Goal: Transaction & Acquisition: Purchase product/service

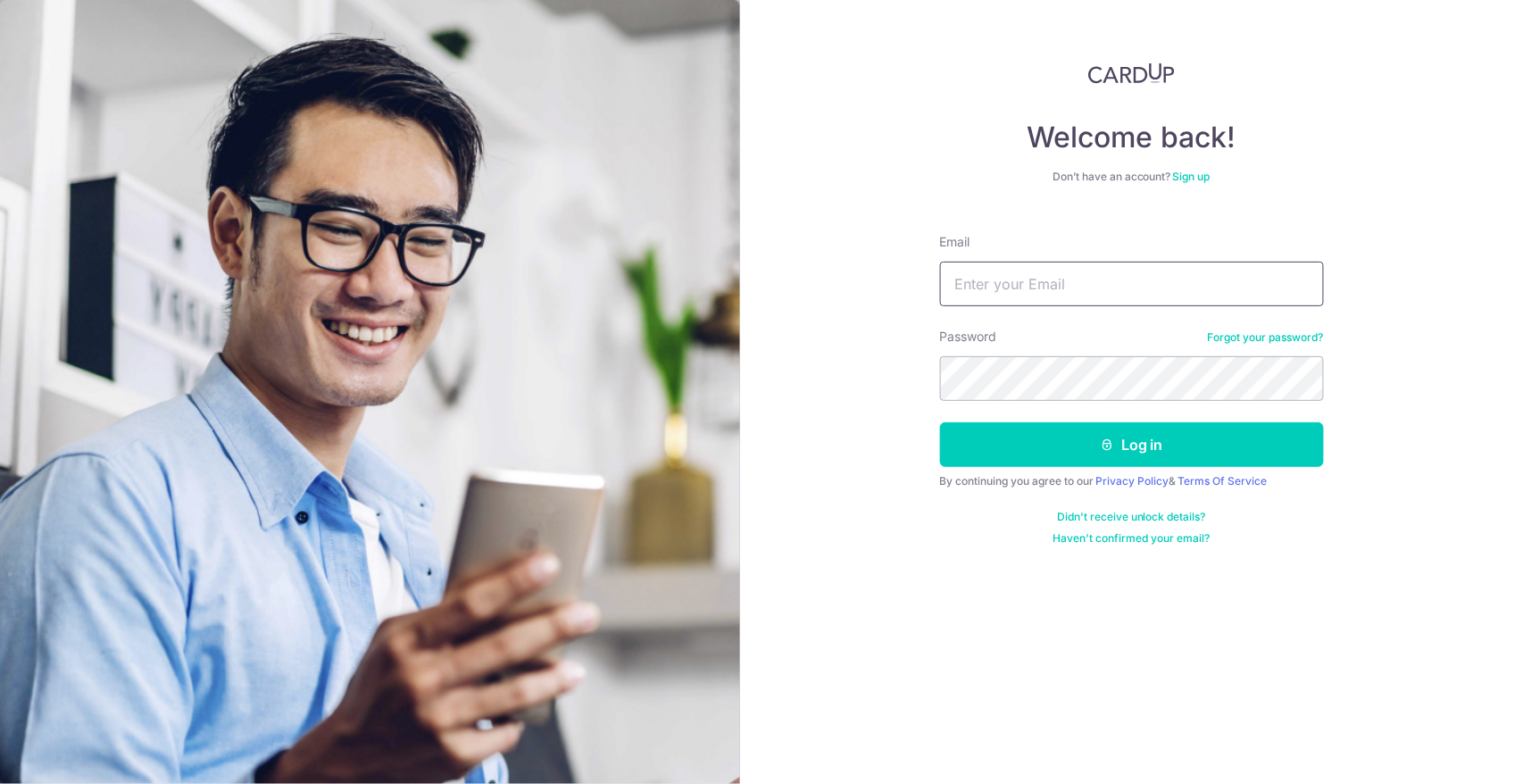
click at [1037, 279] on input "Email" at bounding box center [1132, 283] width 384 height 44
type input "[PERSON_NAME][EMAIL_ADDRESS][DOMAIN_NAME]"
click at [940, 422] on button "Log in" at bounding box center [1132, 444] width 384 height 44
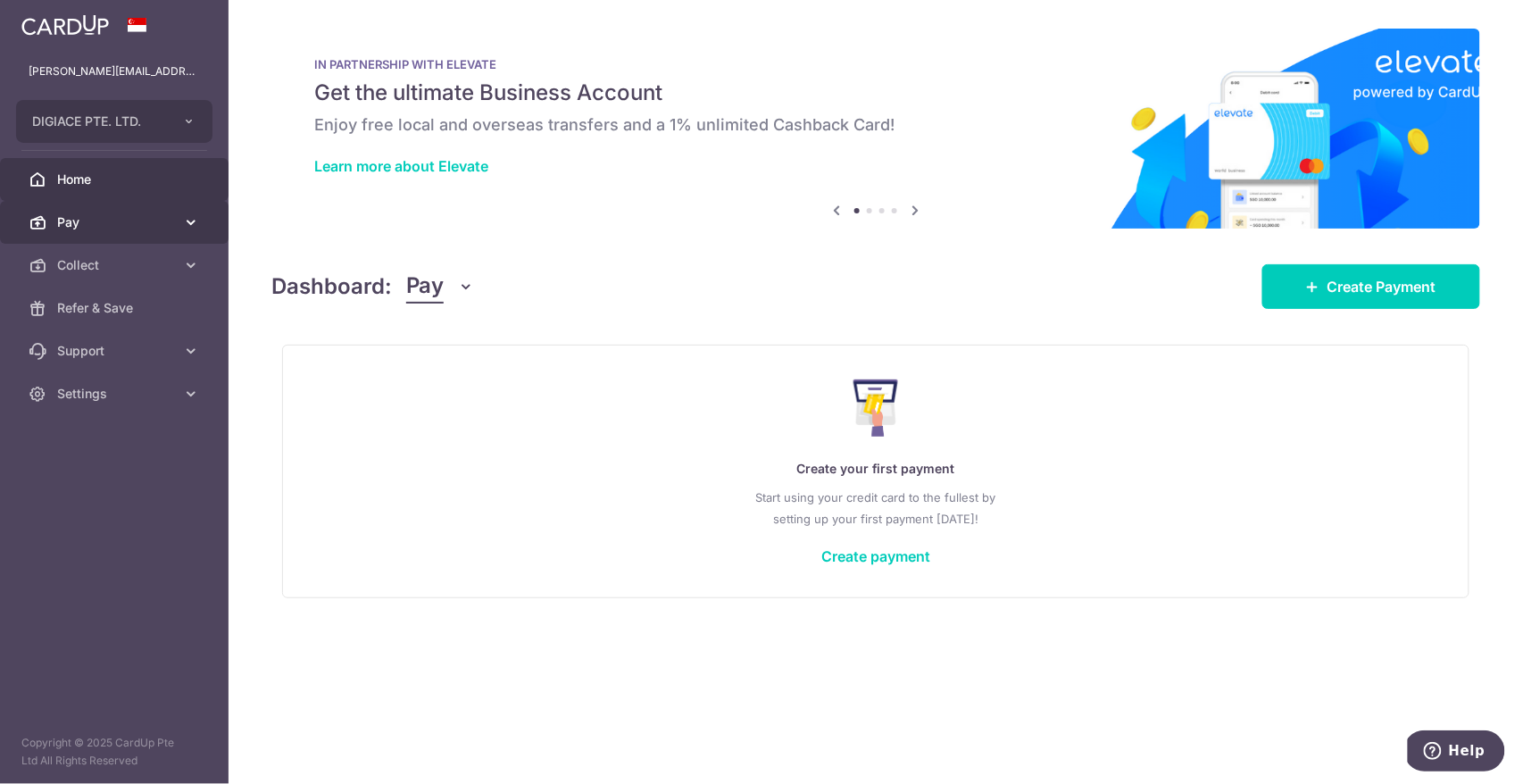
click at [137, 236] on link "Pay" at bounding box center [114, 223] width 228 height 43
click at [116, 202] on link "Pay" at bounding box center [114, 223] width 228 height 43
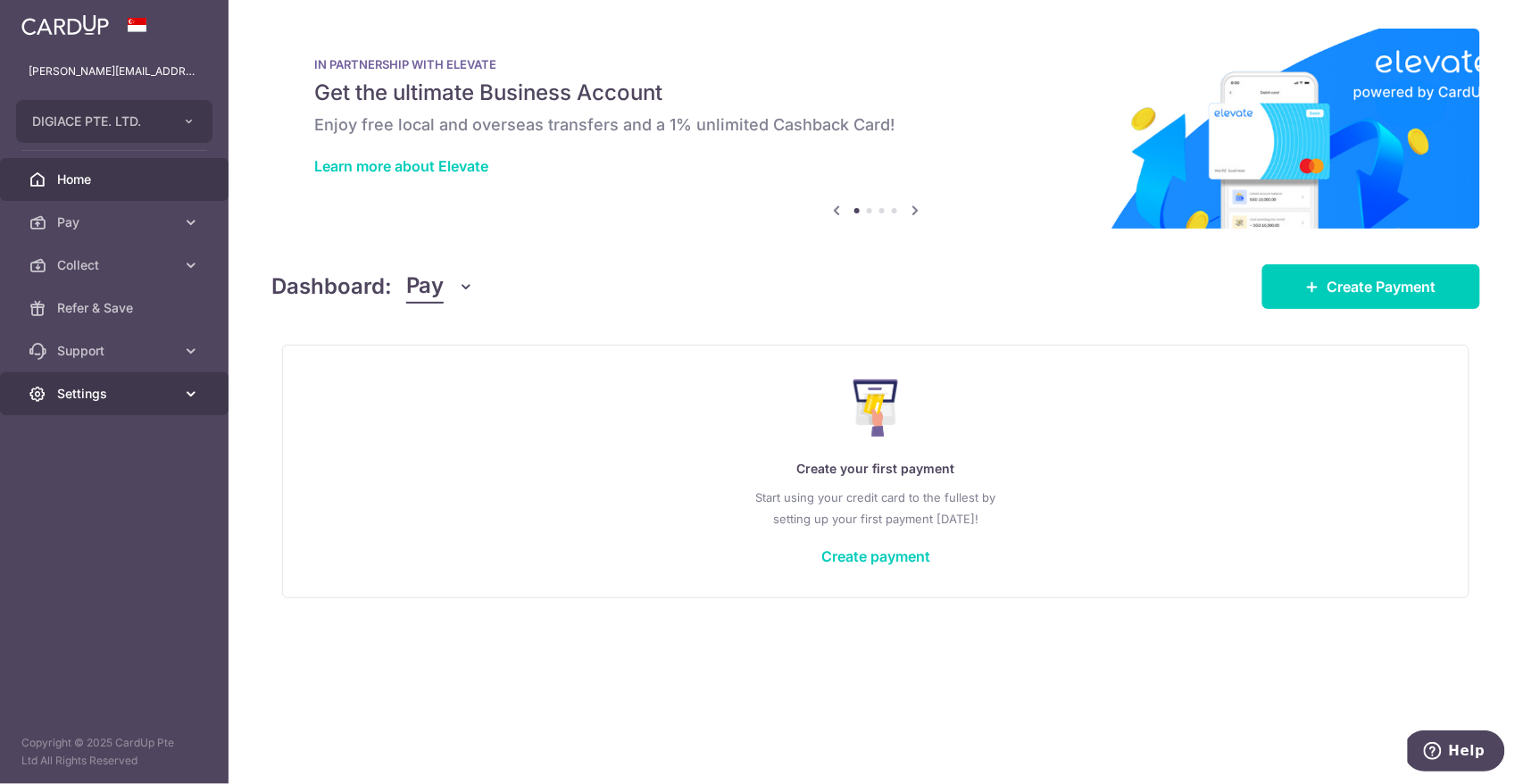
click at [143, 394] on span "Settings" at bounding box center [116, 393] width 118 height 18
click at [1047, 275] on div "Dashboard: Pay Pay Collect Create Payment" at bounding box center [876, 282] width 1209 height 52
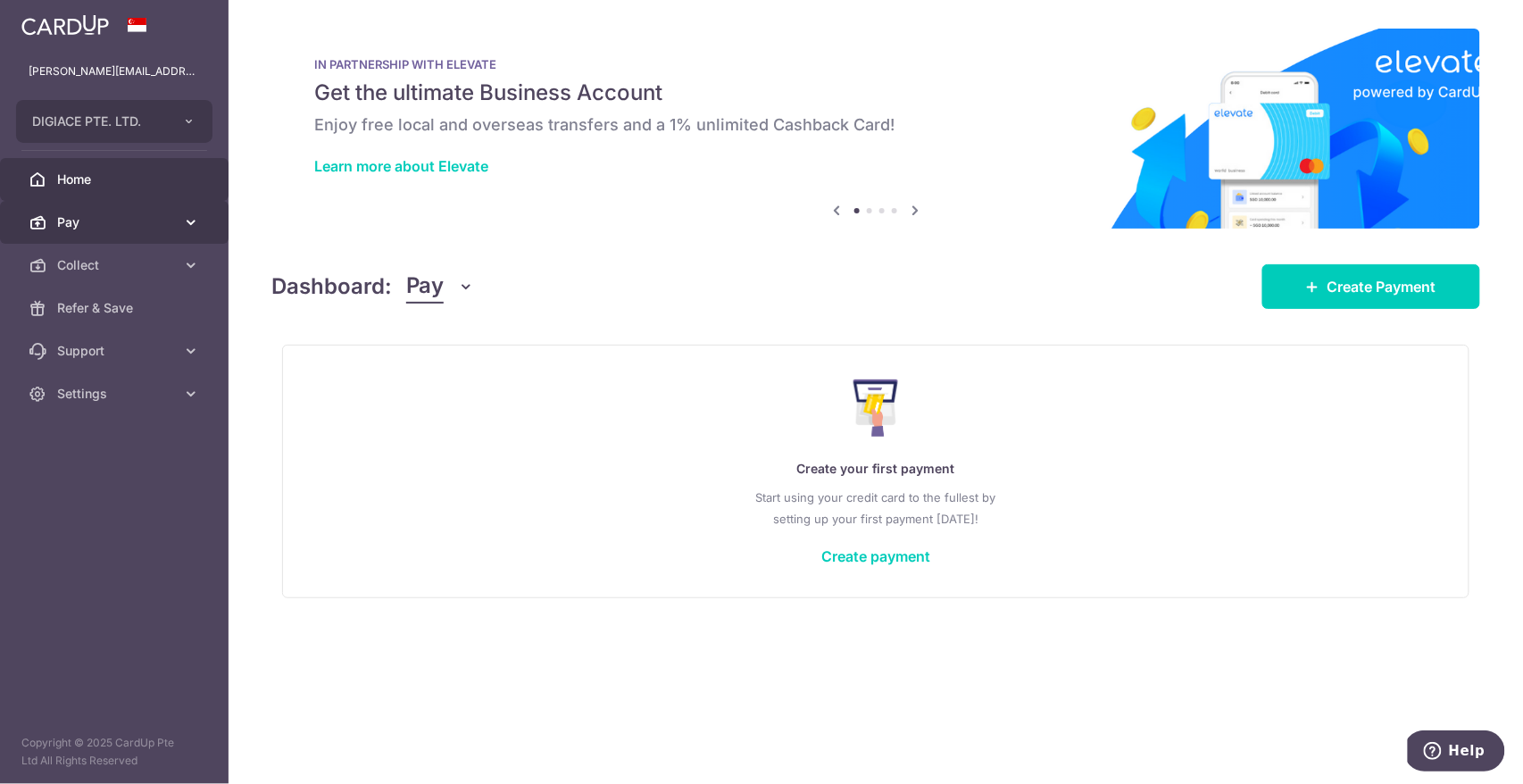
click at [138, 223] on span "Pay" at bounding box center [116, 222] width 118 height 18
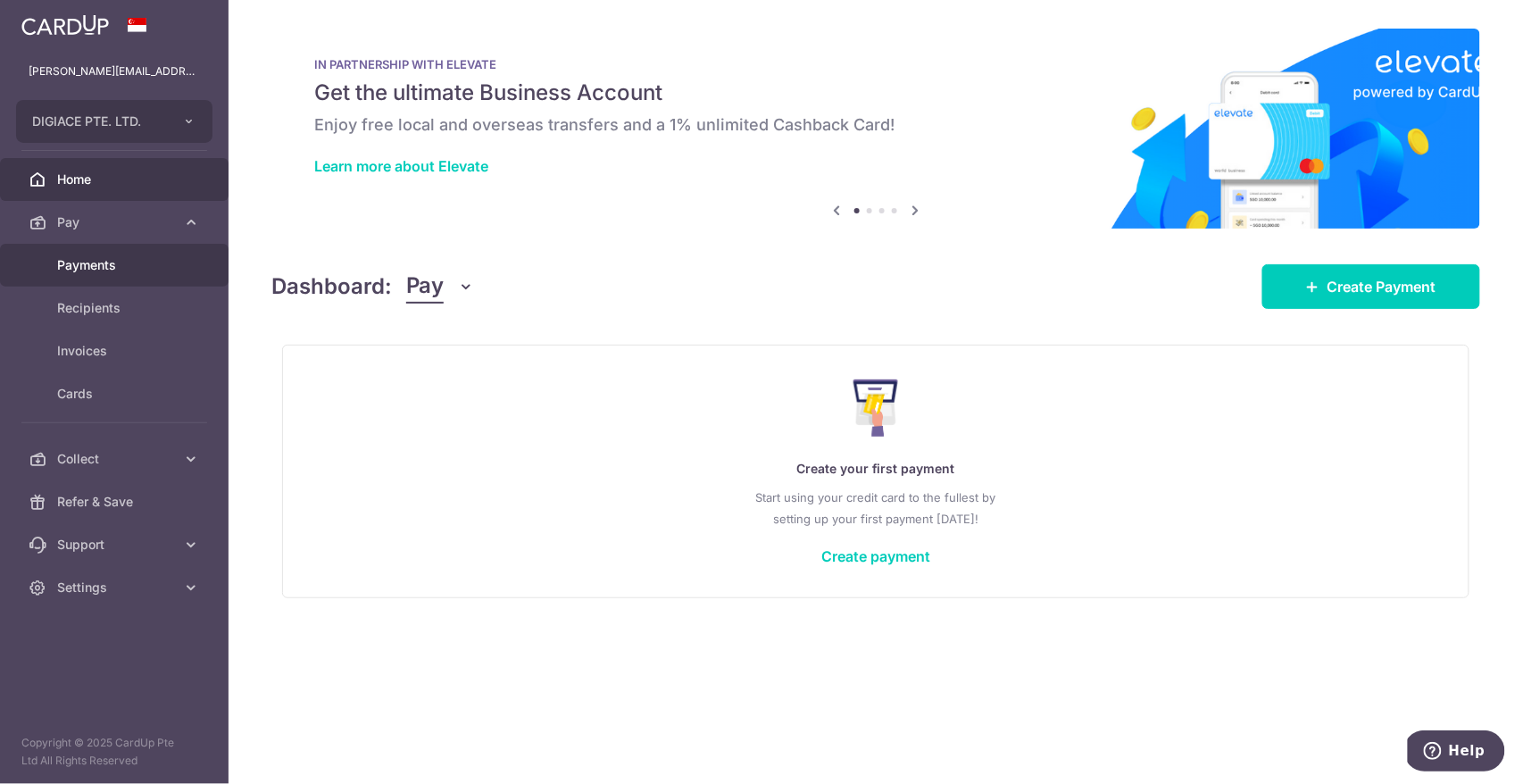
click at [144, 265] on span "Payments" at bounding box center [116, 265] width 118 height 18
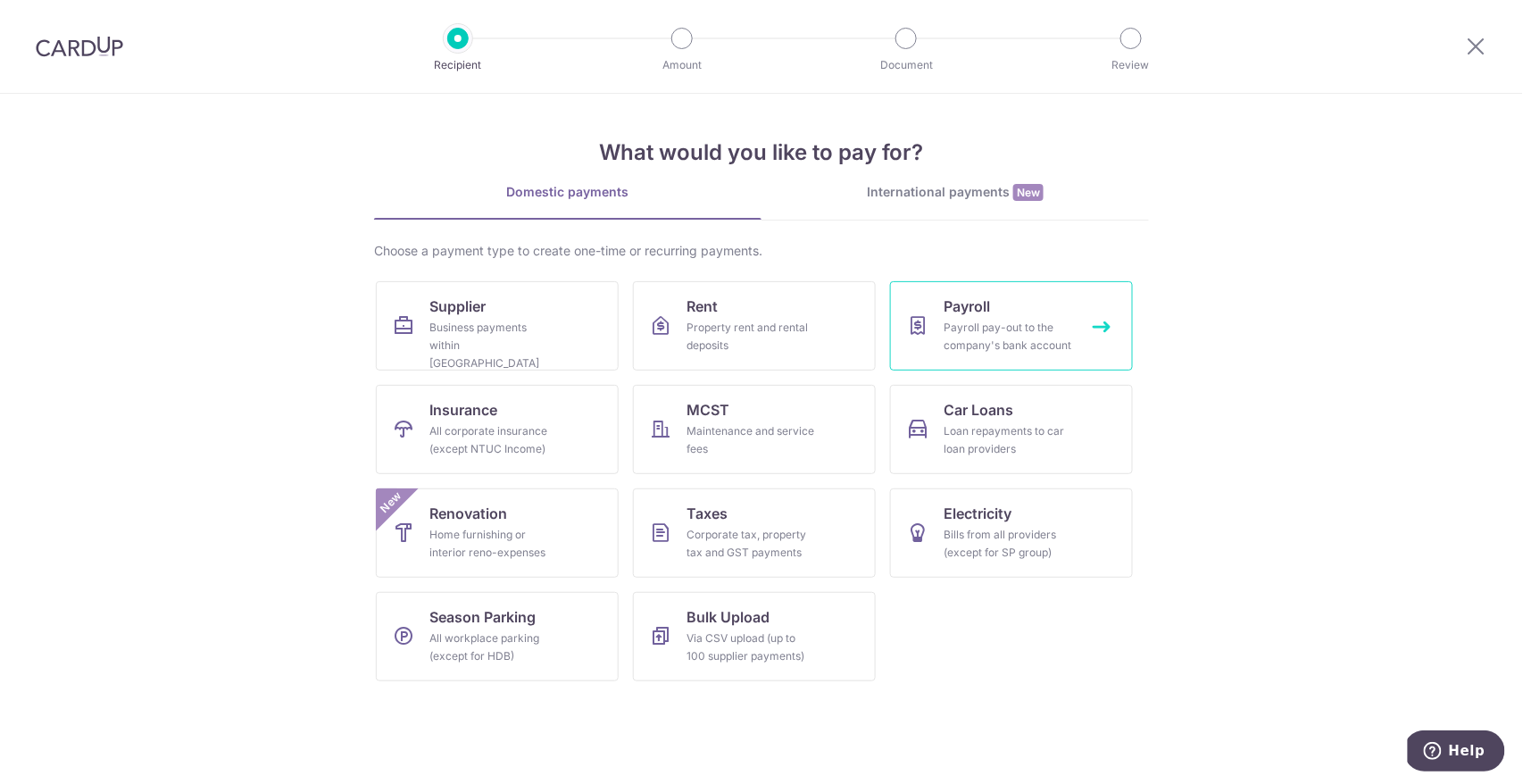
click at [1024, 359] on link "Payroll Payroll pay-out to the company's bank account" at bounding box center [1012, 325] width 243 height 89
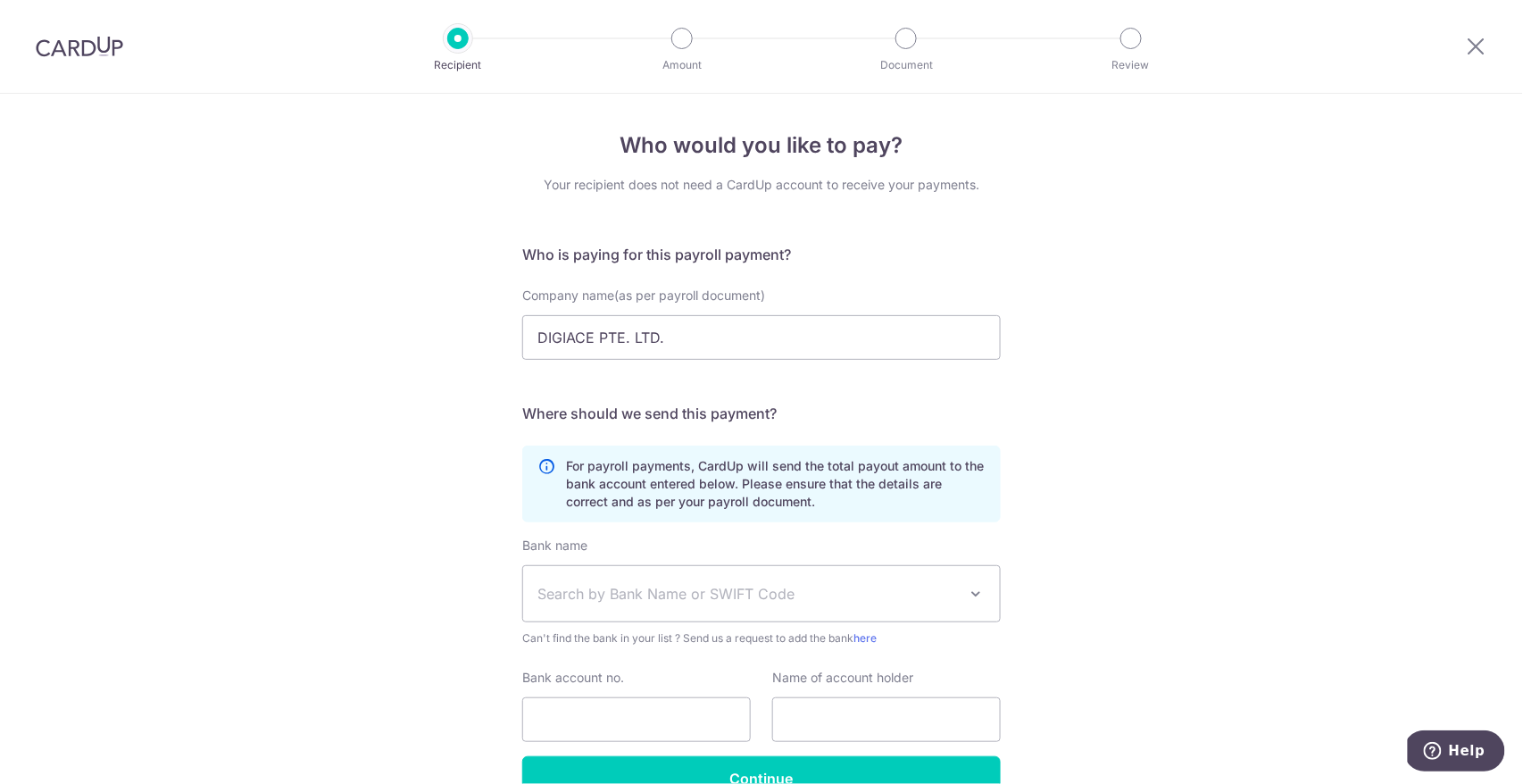
scroll to position [100, 0]
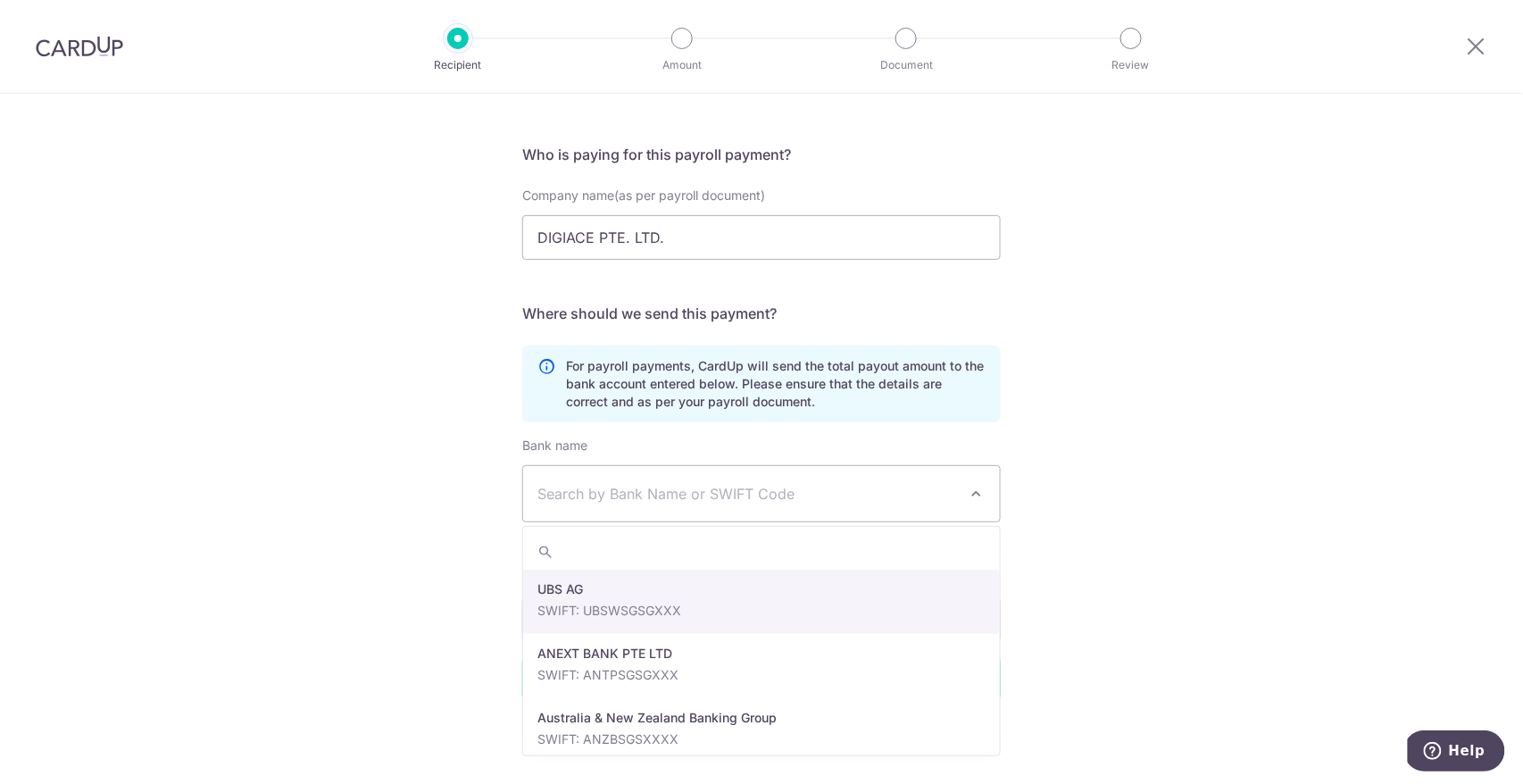
click at [702, 466] on span "Search by Bank Name or SWIFT Code" at bounding box center [761, 494] width 479 height 57
drag, startPoint x: 667, startPoint y: 494, endPoint x: 1005, endPoint y: 483, distance: 338.2
click at [667, 494] on span "Search by Bank Name or SWIFT Code" at bounding box center [747, 494] width 419 height 22
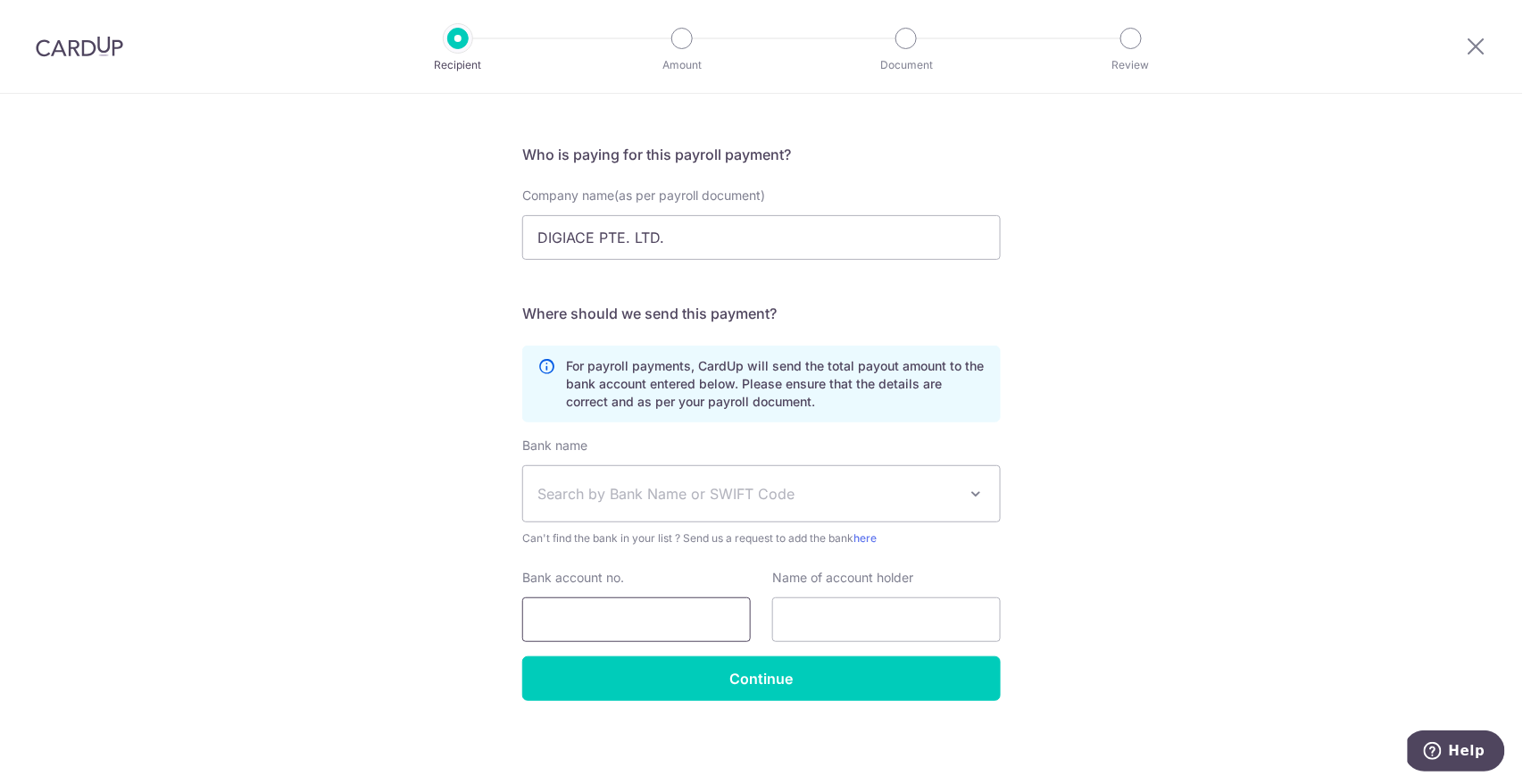
drag, startPoint x: 680, startPoint y: 619, endPoint x: 699, endPoint y: 621, distance: 19.1
click at [684, 619] on input "Bank account no." at bounding box center [636, 619] width 228 height 44
click at [576, 483] on span "Search by Bank Name or SWIFT Code" at bounding box center [747, 494] width 419 height 22
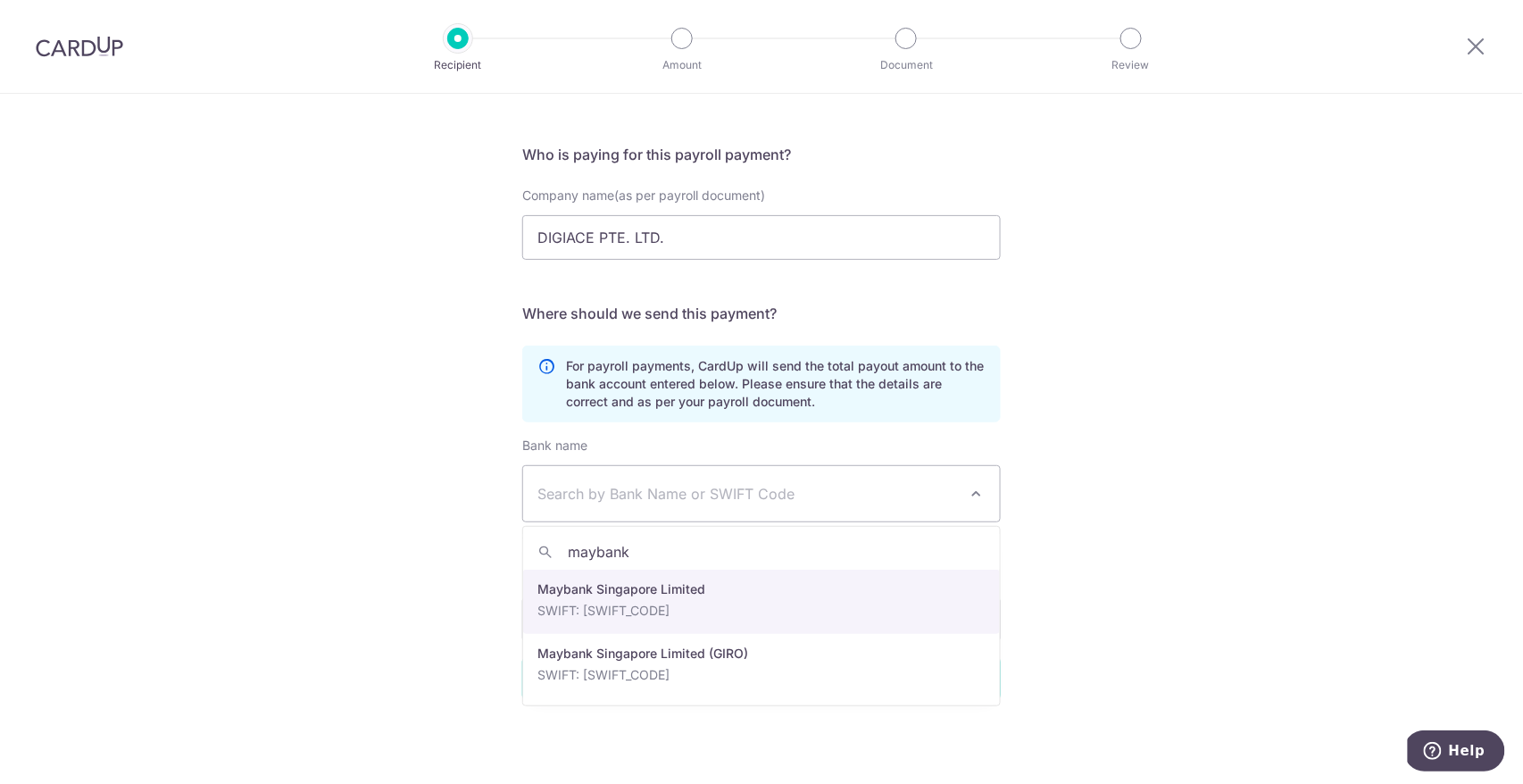
type input "maybank"
select select "10"
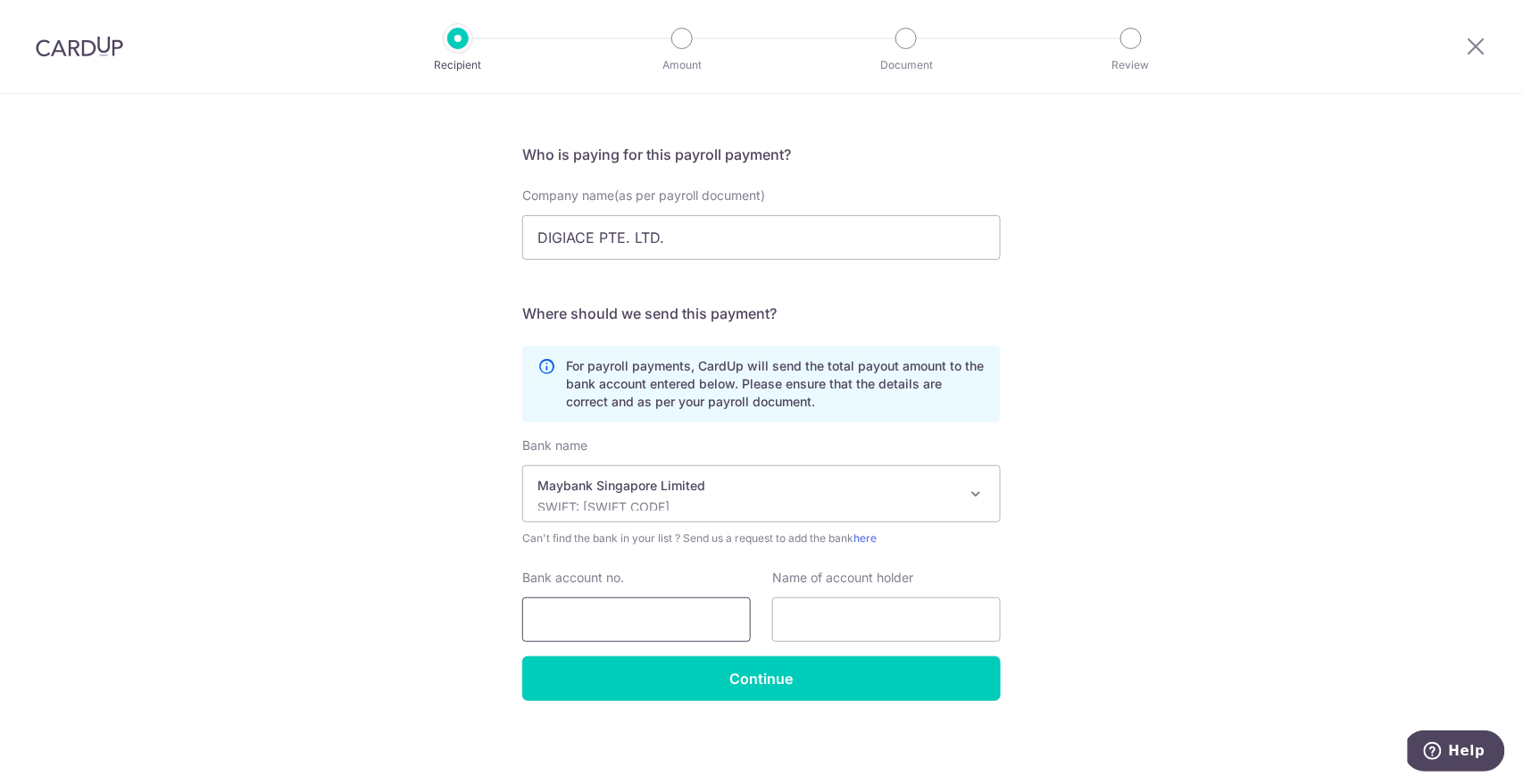
click at [617, 628] on input "Bank account no." at bounding box center [636, 619] width 228 height 44
click at [665, 623] on input "Bank account no." at bounding box center [636, 619] width 228 height 44
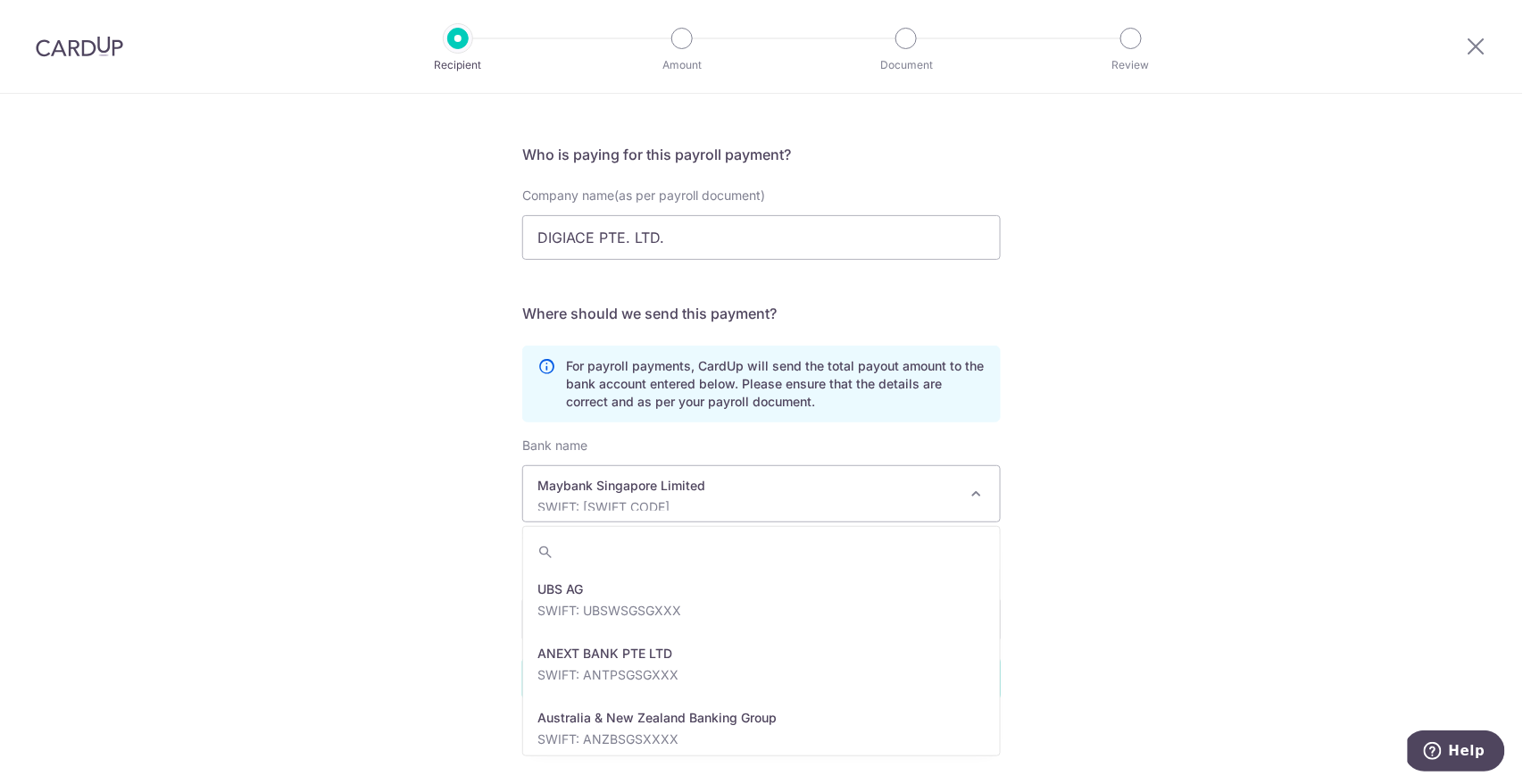
click at [699, 477] on p "Maybank Singapore Limited" at bounding box center [747, 485] width 419 height 18
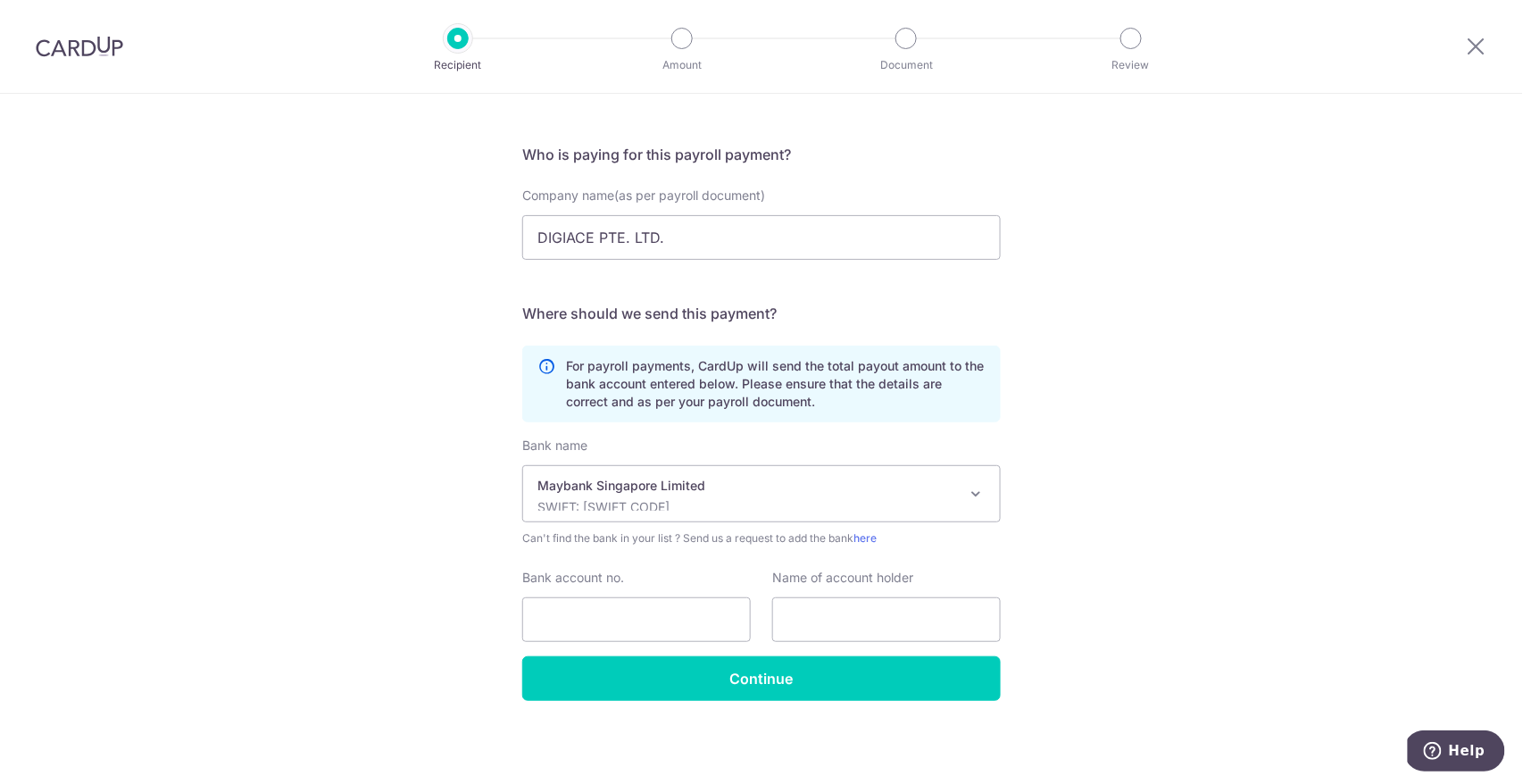
click at [699, 483] on p "Maybank Singapore Limited" at bounding box center [747, 485] width 419 height 18
click at [660, 619] on input "Bank account no." at bounding box center [636, 619] width 228 height 44
click at [950, 625] on input "text" at bounding box center [886, 619] width 228 height 44
click at [607, 368] on p "For payroll payments, CardUp will send the total payout amount to the bank acco…" at bounding box center [776, 384] width 419 height 54
drag, startPoint x: 785, startPoint y: 317, endPoint x: 793, endPoint y: 250, distance: 67.5
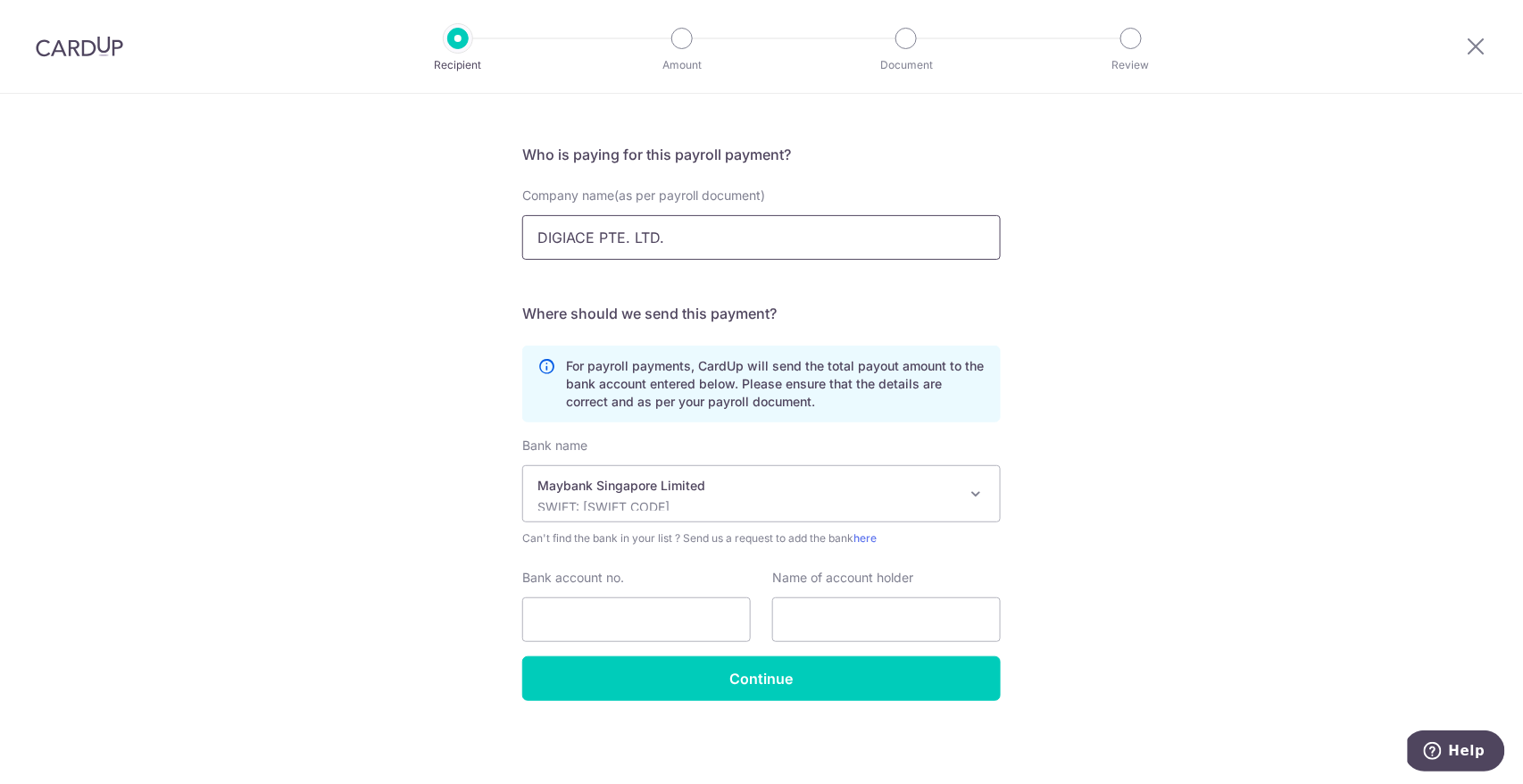
click at [795, 258] on form "Who is paying for this payroll payment? Company name(as per payroll document) D…" at bounding box center [761, 422] width 479 height 557
drag, startPoint x: 1006, startPoint y: 422, endPoint x: 1031, endPoint y: 431, distance: 26.6
click at [1010, 425] on div "Who would you like to pay? Your recipient does not need a CardUp account to rec…" at bounding box center [762, 388] width 1523 height 791
click at [65, 46] on img at bounding box center [79, 46] width 87 height 22
